Goal: Task Accomplishment & Management: Complete application form

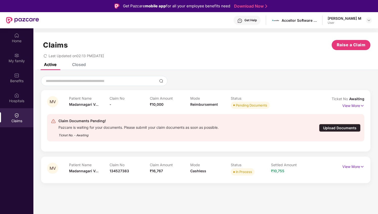
scroll to position [28, 0]
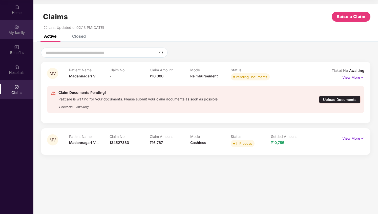
click at [24, 27] on div "My family" at bounding box center [16, 29] width 33 height 19
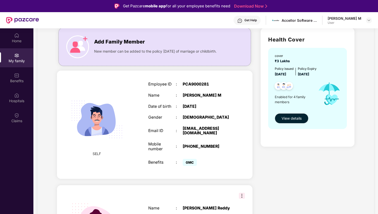
scroll to position [0, 0]
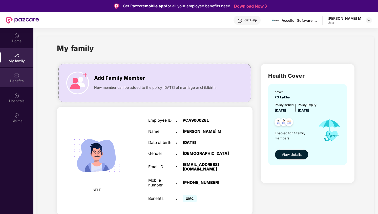
click at [18, 83] on div "Benefits" at bounding box center [16, 77] width 33 height 19
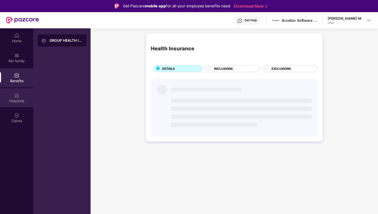
click at [17, 104] on div "Hospitals" at bounding box center [16, 97] width 33 height 19
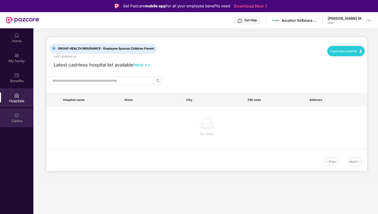
click at [18, 117] on img at bounding box center [16, 115] width 5 height 5
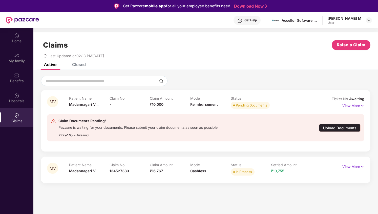
click at [147, 131] on div "Ticket No. - Awaiting" at bounding box center [138, 134] width 160 height 8
click at [140, 128] on div "Pazcare is waiting for your documents. Please submit your claim documents as so…" at bounding box center [138, 127] width 160 height 6
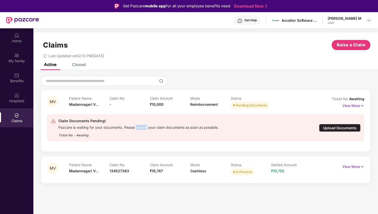
click at [140, 128] on div "Pazcare is waiting for your documents. Please submit your claim documents as so…" at bounding box center [138, 127] width 160 height 6
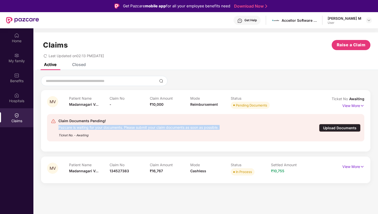
click at [153, 127] on div "Pazcare is waiting for your documents. Please submit your claim documents as so…" at bounding box center [138, 127] width 160 height 6
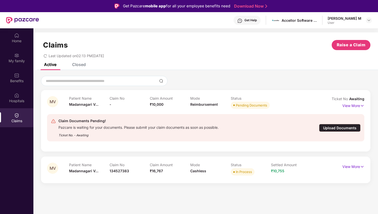
click at [153, 127] on div "Pazcare is waiting for your documents. Please submit your claim documents as so…" at bounding box center [138, 127] width 160 height 6
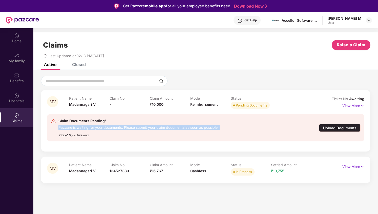
click at [153, 127] on div "Pazcare is waiting for your documents. Please submit your claim documents as so…" at bounding box center [138, 127] width 160 height 6
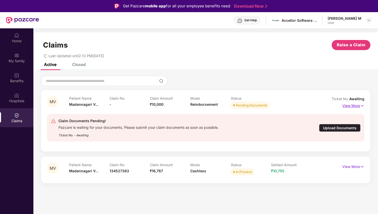
click at [352, 106] on p "View More" at bounding box center [353, 105] width 22 height 7
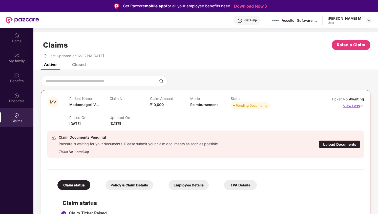
click at [352, 106] on p "View Less" at bounding box center [353, 105] width 21 height 7
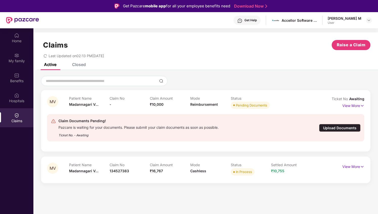
click at [343, 127] on div "Upload Documents" at bounding box center [339, 128] width 41 height 8
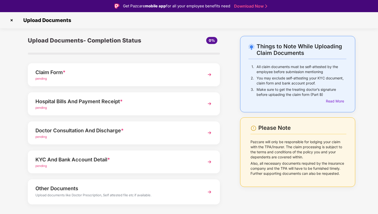
scroll to position [10, 0]
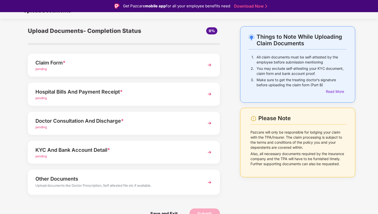
click at [148, 155] on div "pending" at bounding box center [116, 156] width 162 height 5
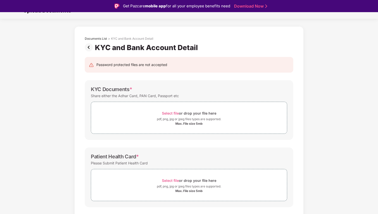
click at [155, 96] on div "Share either the Adhar Card, PAN Card, Passport etc" at bounding box center [135, 95] width 88 height 7
click at [160, 96] on div "Share either the Adhar Card, PAN Card, Passport etc" at bounding box center [135, 95] width 88 height 7
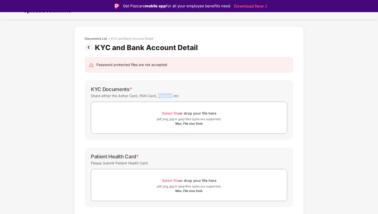
click at [160, 96] on div "Share either the Adhar Card, PAN Card, Passport etc" at bounding box center [135, 95] width 88 height 7
click at [170, 96] on div "Share either the Adhar Card, PAN Card, Passport etc" at bounding box center [135, 95] width 88 height 7
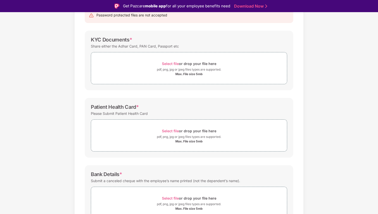
scroll to position [63, 0]
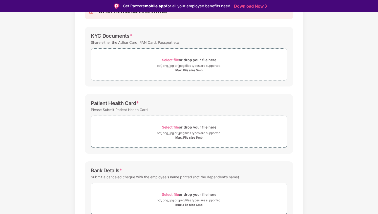
click at [132, 110] on div "Please Submit Patient Health Card" at bounding box center [119, 109] width 57 height 7
click at [141, 110] on div "Please Submit Patient Health Card" at bounding box center [119, 109] width 57 height 7
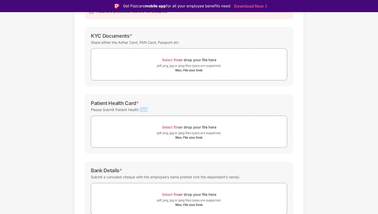
click at [141, 110] on div "Please Submit Patient Health Card" at bounding box center [119, 109] width 57 height 7
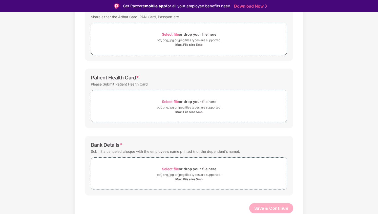
scroll to position [12, 0]
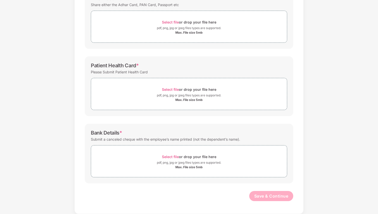
click at [147, 140] on div "Submit a canceled cheque with the employee’s name printed (not the dependent’s …" at bounding box center [165, 139] width 149 height 7
click at [159, 140] on div "Submit a canceled cheque with the employee’s name printed (not the dependent’s …" at bounding box center [165, 139] width 149 height 7
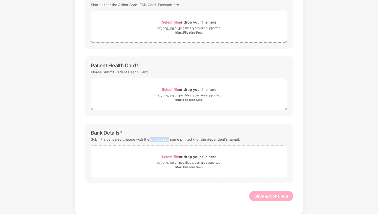
click at [159, 140] on div "Submit a canceled cheque with the employee’s name printed (not the dependent’s …" at bounding box center [165, 139] width 149 height 7
click at [169, 140] on div "Submit a canceled cheque with the employee’s name printed (not the dependent’s …" at bounding box center [165, 139] width 149 height 7
click at [182, 139] on div "Submit a canceled cheque with the employee’s name printed (not the dependent’s …" at bounding box center [165, 139] width 149 height 7
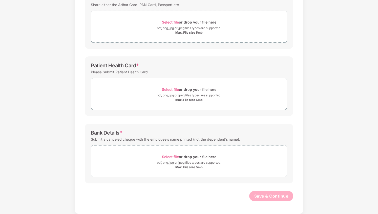
click at [182, 139] on div "Submit a canceled cheque with the employee’s name printed (not the dependent’s …" at bounding box center [165, 139] width 149 height 7
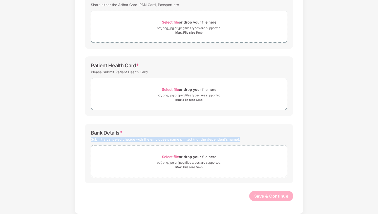
click at [182, 139] on div "Submit a canceled cheque with the employee’s name printed (not the dependent’s …" at bounding box center [165, 139] width 149 height 7
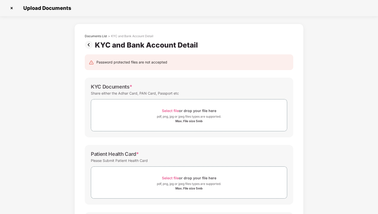
click at [89, 44] on img at bounding box center [90, 45] width 10 height 8
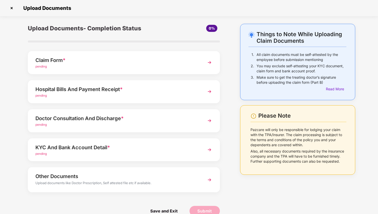
click at [157, 182] on div "Upload documents like Doctor Prescription, Self attested file etc if available." at bounding box center [116, 183] width 162 height 7
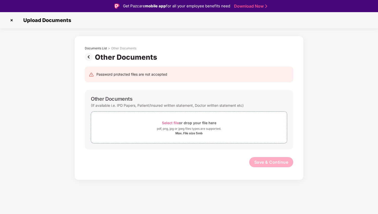
scroll to position [12, 0]
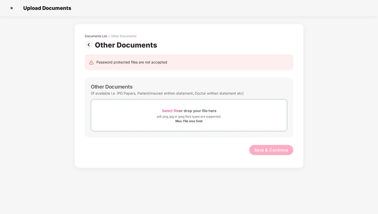
click at [129, 95] on div "(If available i.e. IPD Papers, Patient/Insured written statement, Doctor writte…" at bounding box center [167, 93] width 153 height 7
click at [139, 94] on div "(If available i.e. IPD Papers, Patient/Insured written statement, Doctor writte…" at bounding box center [167, 93] width 153 height 7
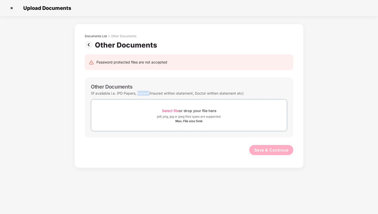
click at [139, 94] on div "(If available i.e. IPD Papers, Patient/Insured written statement, Doctor writte…" at bounding box center [167, 93] width 153 height 7
click at [88, 45] on img at bounding box center [90, 45] width 10 height 8
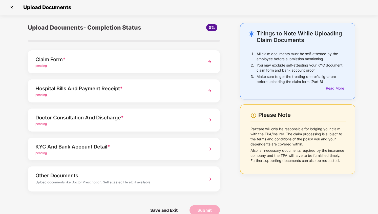
scroll to position [1, 0]
click at [170, 123] on div "pending" at bounding box center [116, 124] width 162 height 5
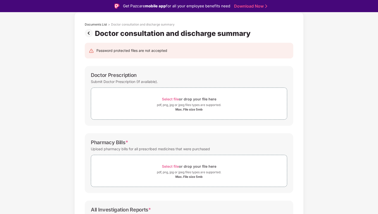
scroll to position [0, 0]
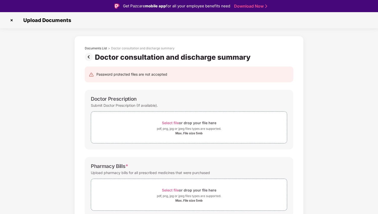
click at [91, 57] on img at bounding box center [90, 57] width 10 height 8
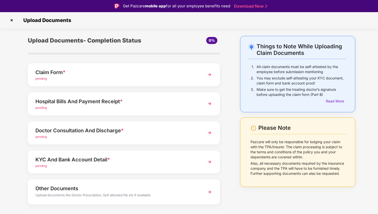
click at [137, 134] on div "Doctor Consultation And Discharge *" at bounding box center [116, 130] width 162 height 8
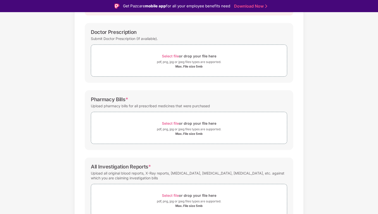
scroll to position [71, 0]
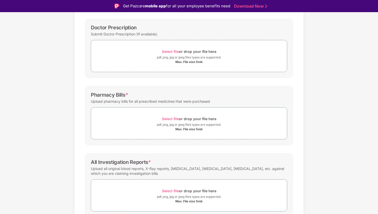
click at [160, 170] on div "Upload all original blood reports, X-Ray reports, [MEDICAL_DATA], [MEDICAL_DATA…" at bounding box center [189, 171] width 196 height 12
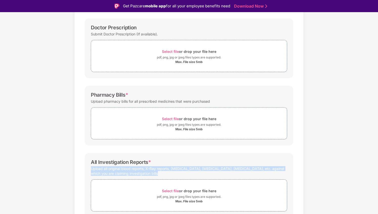
click at [167, 169] on div "Upload all original blood reports, X-Ray reports, [MEDICAL_DATA], [MEDICAL_DATA…" at bounding box center [189, 171] width 196 height 12
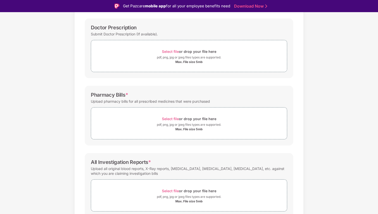
click at [167, 169] on div "Upload all original blood reports, X-Ray reports, [MEDICAL_DATA], [MEDICAL_DATA…" at bounding box center [189, 171] width 196 height 12
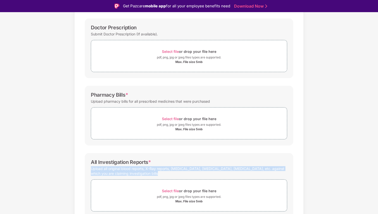
click at [175, 170] on div "Upload all original blood reports, X-Ray reports, [MEDICAL_DATA], [MEDICAL_DATA…" at bounding box center [189, 171] width 196 height 12
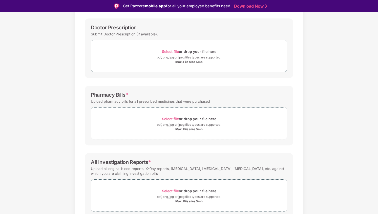
click at [175, 170] on div "Upload all original blood reports, X-Ray reports, [MEDICAL_DATA], [MEDICAL_DATA…" at bounding box center [189, 171] width 196 height 12
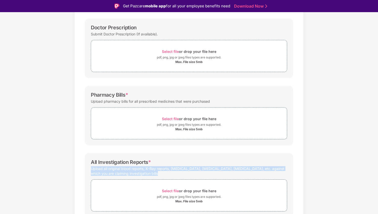
click at [160, 170] on div "Upload all original blood reports, X-Ray reports, [MEDICAL_DATA], [MEDICAL_DATA…" at bounding box center [189, 171] width 196 height 12
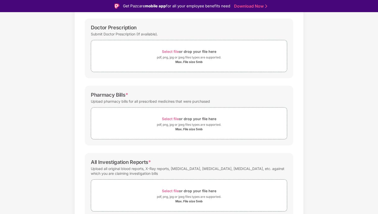
click at [160, 170] on div "Upload all original blood reports, X-Ray reports, [MEDICAL_DATA], [MEDICAL_DATA…" at bounding box center [189, 171] width 196 height 12
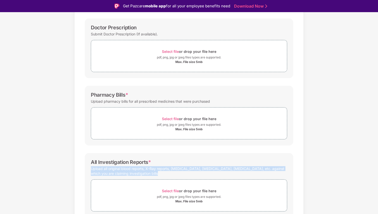
click at [170, 170] on div "Upload all original blood reports, X-Ray reports, [MEDICAL_DATA], [MEDICAL_DATA…" at bounding box center [189, 171] width 196 height 12
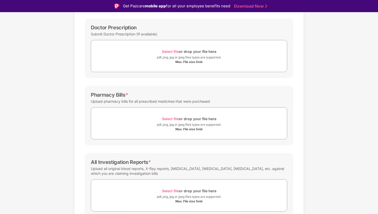
click at [170, 170] on div "Upload all original blood reports, X-Ray reports, [MEDICAL_DATA], [MEDICAL_DATA…" at bounding box center [189, 171] width 196 height 12
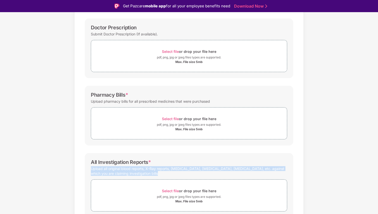
click at [161, 170] on div "Upload all original blood reports, X-Ray reports, [MEDICAL_DATA], [MEDICAL_DATA…" at bounding box center [189, 171] width 196 height 12
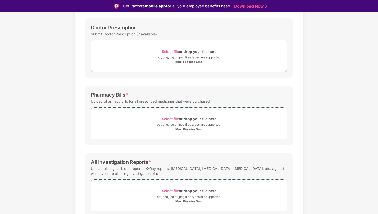
click at [161, 170] on div "Upload all original blood reports, X-Ray reports, [MEDICAL_DATA], [MEDICAL_DATA…" at bounding box center [189, 171] width 196 height 12
click at [180, 173] on div "Upload all original blood reports, X-Ray reports, [MEDICAL_DATA], [MEDICAL_DATA…" at bounding box center [189, 171] width 196 height 12
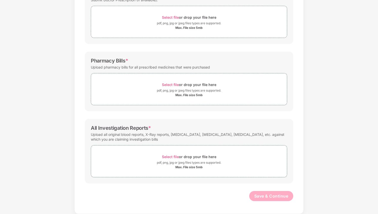
scroll to position [0, 0]
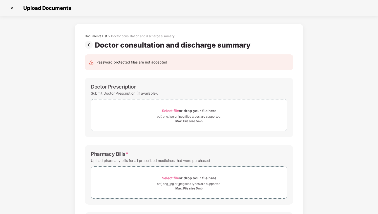
click at [90, 45] on img at bounding box center [90, 45] width 10 height 8
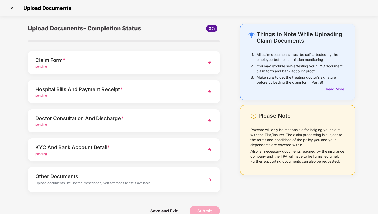
click at [127, 87] on div "Hospital Bills And Payment Receipt *" at bounding box center [116, 89] width 162 height 8
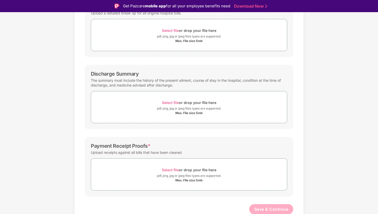
scroll to position [93, 0]
click at [153, 81] on div "The summary must include the history of the present ailment, course of stay in …" at bounding box center [189, 82] width 196 height 12
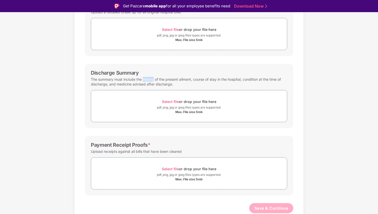
click at [153, 81] on div "The summary must include the history of the present ailment, course of stay in …" at bounding box center [189, 82] width 196 height 12
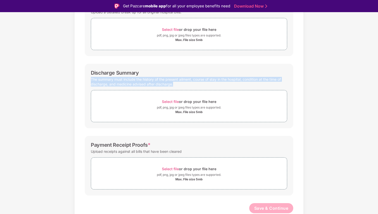
click at [158, 81] on div "The summary must include the history of the present ailment, course of stay in …" at bounding box center [189, 82] width 196 height 12
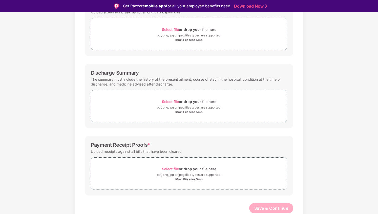
click at [158, 81] on div "The summary must include the history of the present ailment, course of stay in …" at bounding box center [189, 82] width 196 height 12
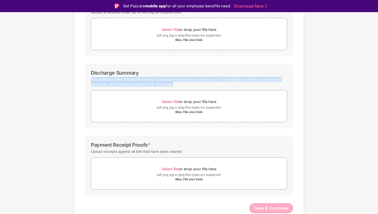
click at [154, 81] on div "The summary must include the history of the present ailment, course of stay in …" at bounding box center [189, 82] width 196 height 12
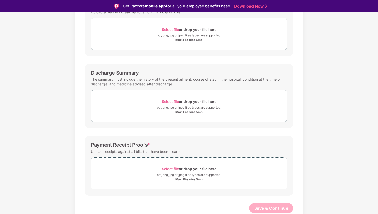
click at [154, 81] on div "The summary must include the history of the present ailment, course of stay in …" at bounding box center [189, 82] width 196 height 12
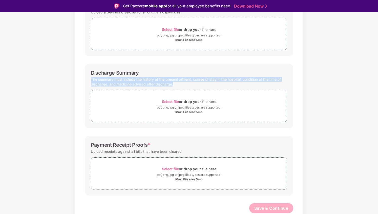
click at [152, 83] on div "The summary must include the history of the present ailment, course of stay in …" at bounding box center [189, 82] width 196 height 12
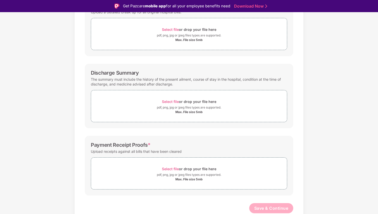
click at [152, 83] on div "The summary must include the history of the present ailment, course of stay in …" at bounding box center [189, 82] width 196 height 12
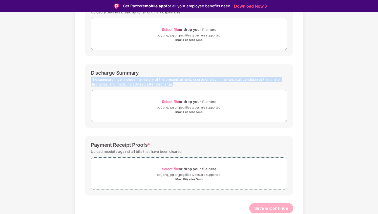
click at [152, 83] on div "The summary must include the history of the present ailment, course of stay in …" at bounding box center [189, 82] width 196 height 12
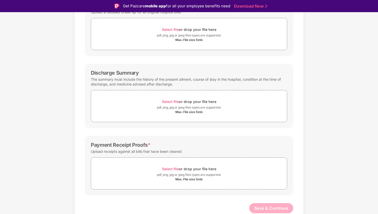
click at [152, 83] on div "The summary must include the history of the present ailment, course of stay in …" at bounding box center [189, 82] width 196 height 12
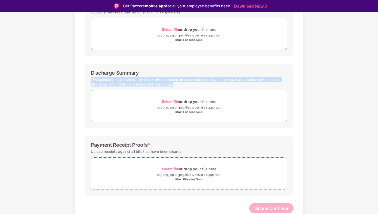
click at [152, 83] on div "The summary must include the history of the present ailment, course of stay in …" at bounding box center [189, 82] width 196 height 12
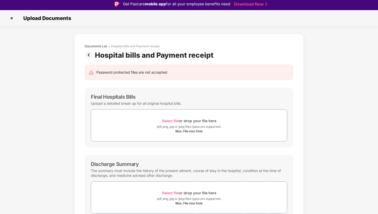
scroll to position [0, 0]
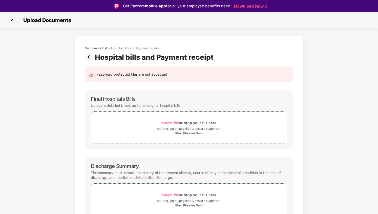
click at [146, 108] on div "Upload a detailed break up for all original hospital bills." at bounding box center [136, 105] width 91 height 7
click at [150, 107] on div "Upload a detailed break up for all original hospital bills." at bounding box center [136, 105] width 91 height 7
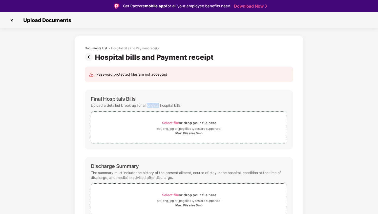
click at [155, 104] on div "Upload a detailed break up for all original hospital bills." at bounding box center [136, 105] width 91 height 7
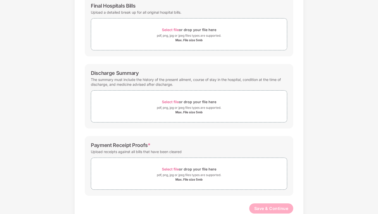
scroll to position [93, 0]
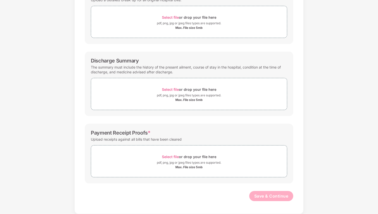
click at [144, 139] on div "Upload receipts against all bills that have been cleared" at bounding box center [136, 139] width 91 height 7
click at [158, 141] on div "Upload receipts against all bills that have been cleared" at bounding box center [136, 139] width 91 height 7
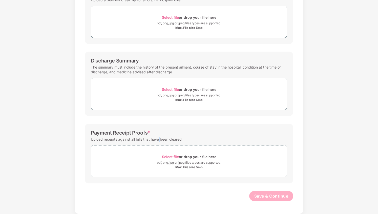
click at [158, 141] on div "Upload receipts against all bills that have been cleared" at bounding box center [136, 139] width 91 height 7
click at [163, 141] on div "Upload receipts against all bills that have been cleared" at bounding box center [136, 139] width 91 height 7
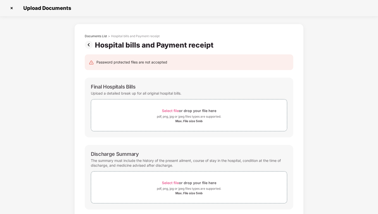
scroll to position [0, 0]
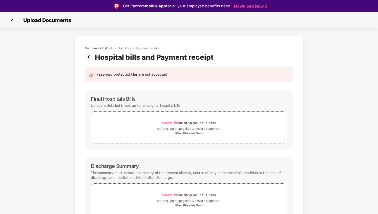
click at [89, 57] on img at bounding box center [90, 57] width 10 height 8
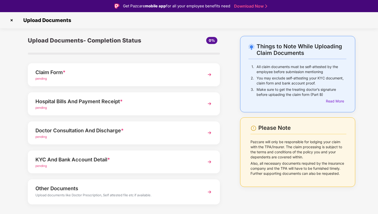
click at [116, 77] on div "pending" at bounding box center [116, 78] width 162 height 5
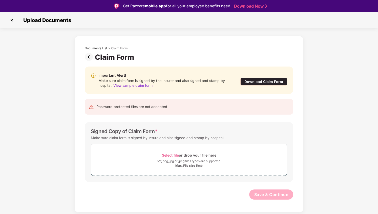
click at [164, 138] on div "Make sure claim form is signed by insure and also signed and stamp by hospital." at bounding box center [158, 137] width 134 height 7
click at [169, 139] on div "Make sure claim form is signed by insure and also signed and stamp by hospital." at bounding box center [158, 137] width 134 height 7
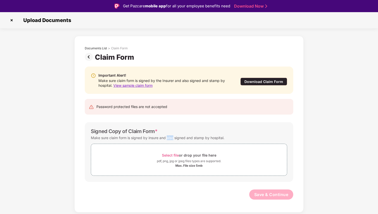
click at [169, 139] on div "Make sure claim form is signed by insure and also signed and stamp by hospital." at bounding box center [158, 137] width 134 height 7
click at [178, 138] on div "Make sure claim form is signed by insure and also signed and stamp by hospital." at bounding box center [158, 137] width 134 height 7
click at [90, 57] on img at bounding box center [90, 57] width 10 height 8
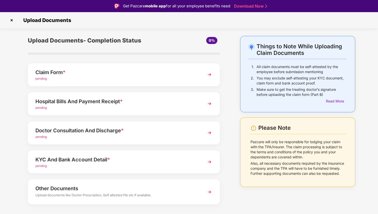
click at [11, 22] on img at bounding box center [12, 20] width 8 height 8
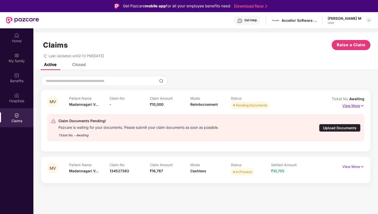
click at [347, 106] on p "View More" at bounding box center [353, 105] width 22 height 7
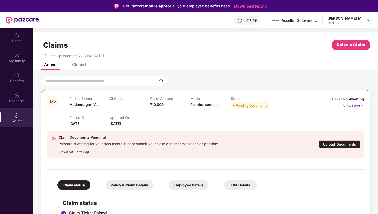
click at [252, 116] on div "Raised On [DATE] Updated On [DATE]" at bounding box center [190, 118] width 242 height 16
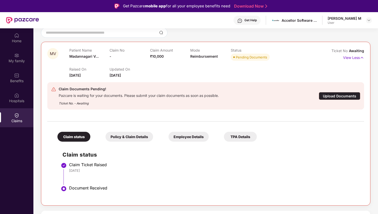
click at [144, 136] on div "Policy & Claim Details" at bounding box center [129, 137] width 48 height 10
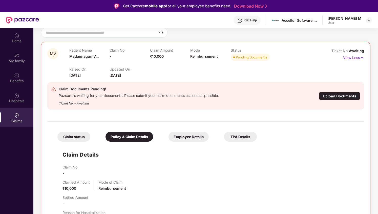
click at [83, 137] on div "Claim status" at bounding box center [73, 137] width 33 height 10
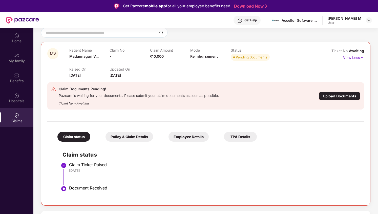
click at [15, 118] on div "Claims" at bounding box center [16, 117] width 33 height 19
click at [23, 45] on div "Home" at bounding box center [16, 37] width 33 height 19
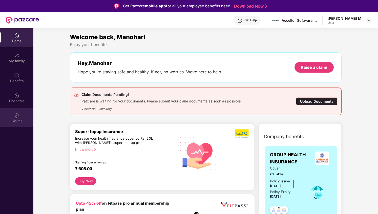
click at [20, 117] on div "Claims" at bounding box center [16, 117] width 33 height 19
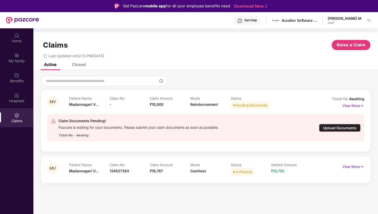
click at [168, 100] on p "Claim Amount" at bounding box center [170, 98] width 40 height 4
click at [357, 106] on p "View More" at bounding box center [353, 105] width 22 height 7
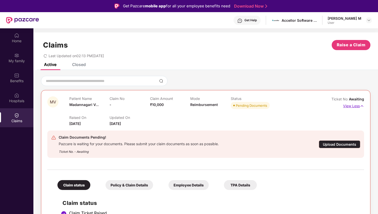
click at [357, 106] on p "View Less" at bounding box center [353, 105] width 21 height 7
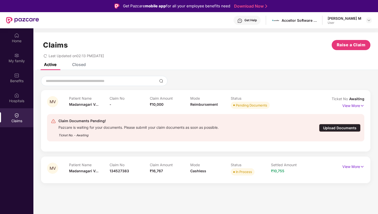
click at [215, 99] on p "Mode" at bounding box center [210, 98] width 40 height 4
click at [341, 129] on div "Upload Documents" at bounding box center [339, 128] width 41 height 8
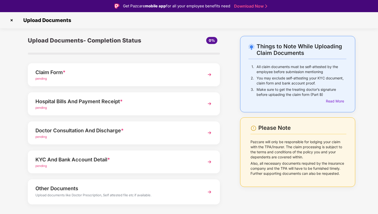
click at [200, 103] on div "Hospital Bills And Payment Receipt * pending" at bounding box center [124, 103] width 192 height 23
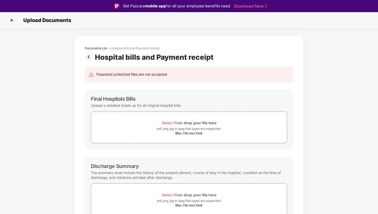
click at [88, 56] on img at bounding box center [90, 57] width 10 height 8
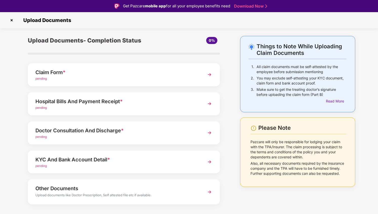
click at [105, 77] on div "pending" at bounding box center [116, 78] width 162 height 5
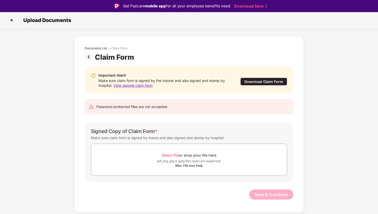
click at [105, 77] on div "Important Alert!" at bounding box center [164, 76] width 132 height 6
